Goal: Transaction & Acquisition: Purchase product/service

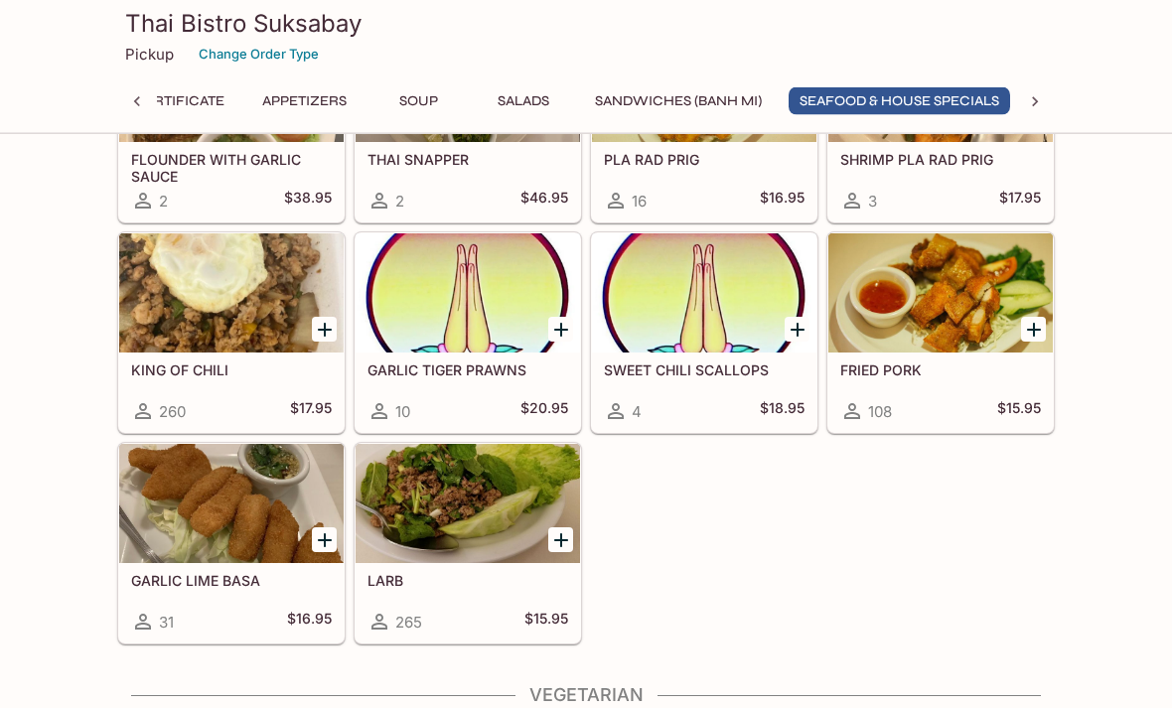
scroll to position [2740, 0]
click at [192, 301] on div at bounding box center [231, 292] width 224 height 119
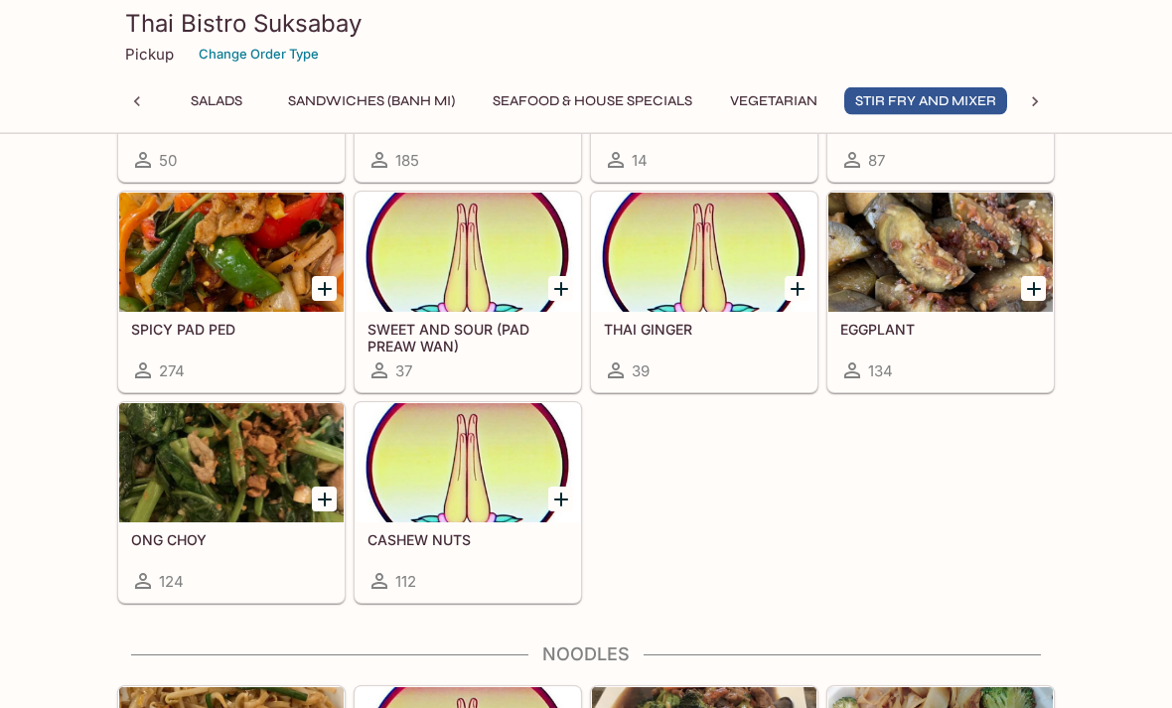
scroll to position [3981, 0]
click at [196, 241] on div at bounding box center [231, 252] width 224 height 119
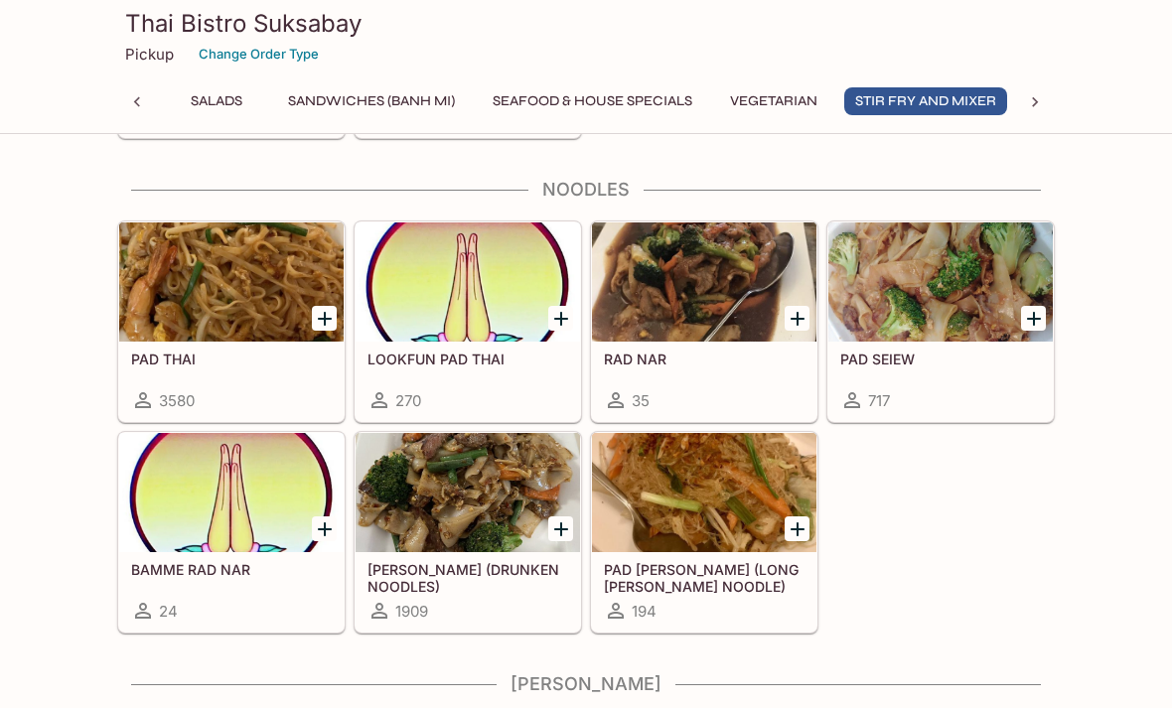
scroll to position [4459, 0]
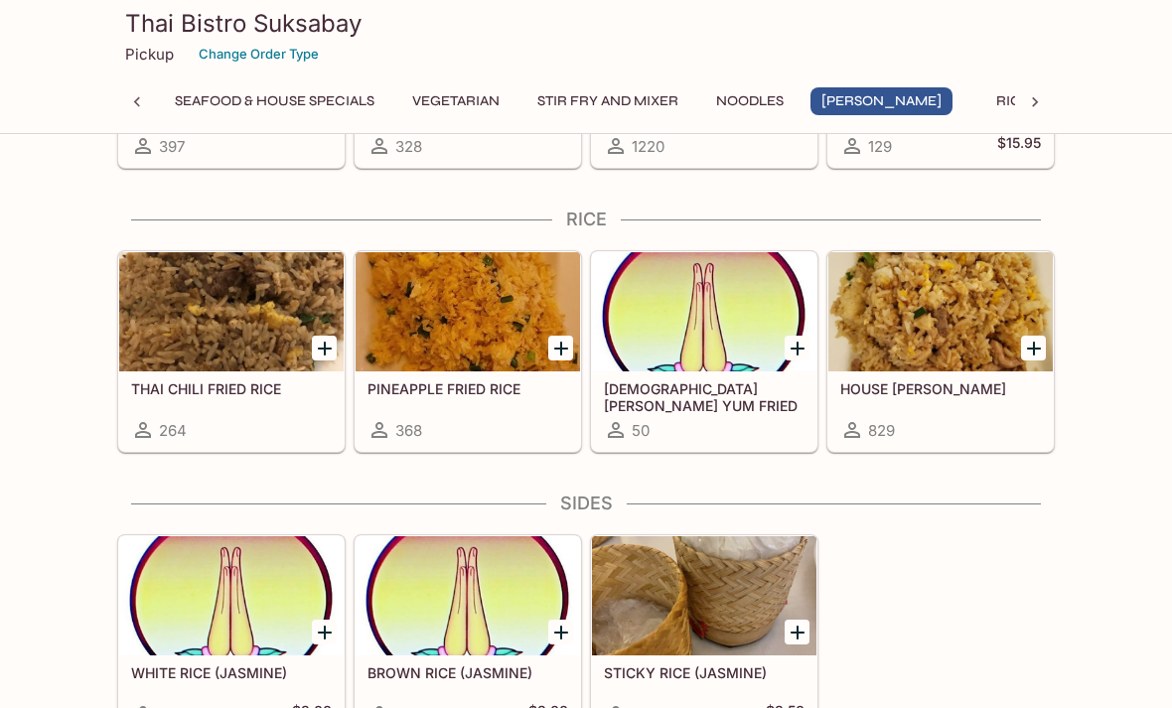
click at [437, 311] on div at bounding box center [468, 311] width 224 height 119
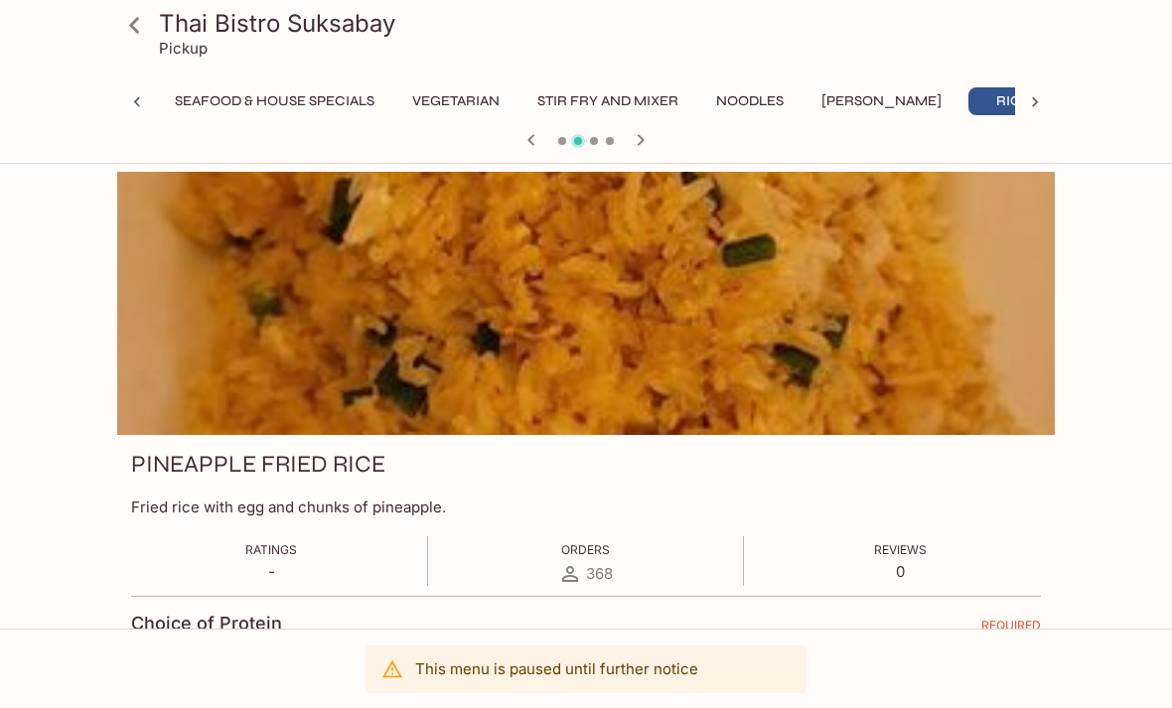
click at [136, 29] on icon at bounding box center [134, 25] width 10 height 16
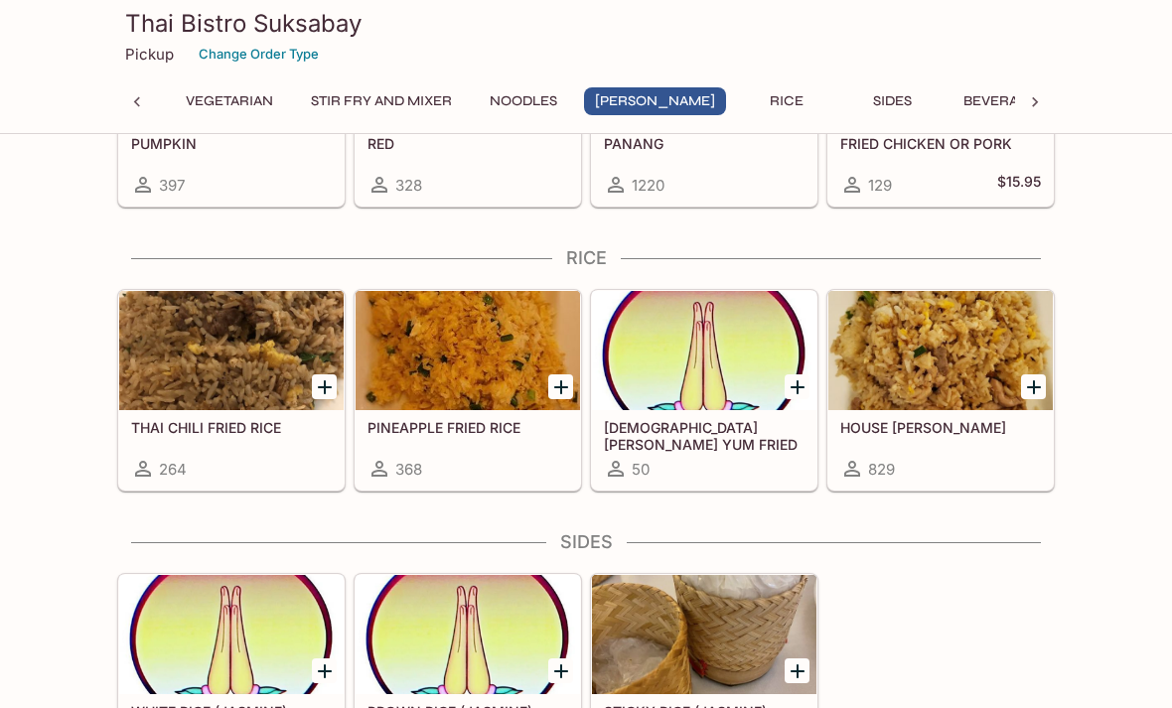
scroll to position [5366, 0]
